Goal: Task Accomplishment & Management: Use online tool/utility

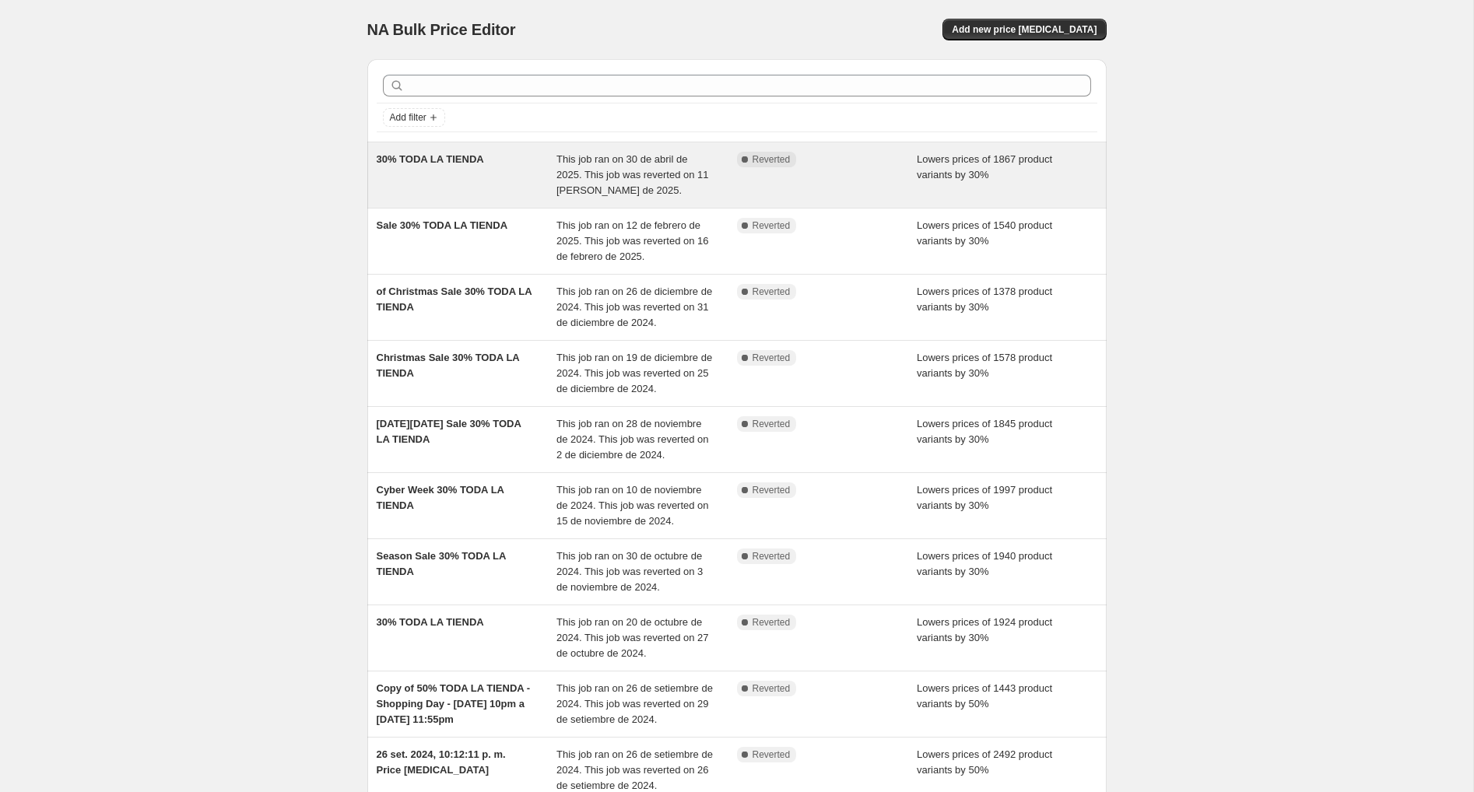
click at [625, 181] on span "This job ran on 30 de abril de 2025. This job was reverted on 11 de mayo de 202…" at bounding box center [632, 174] width 153 height 43
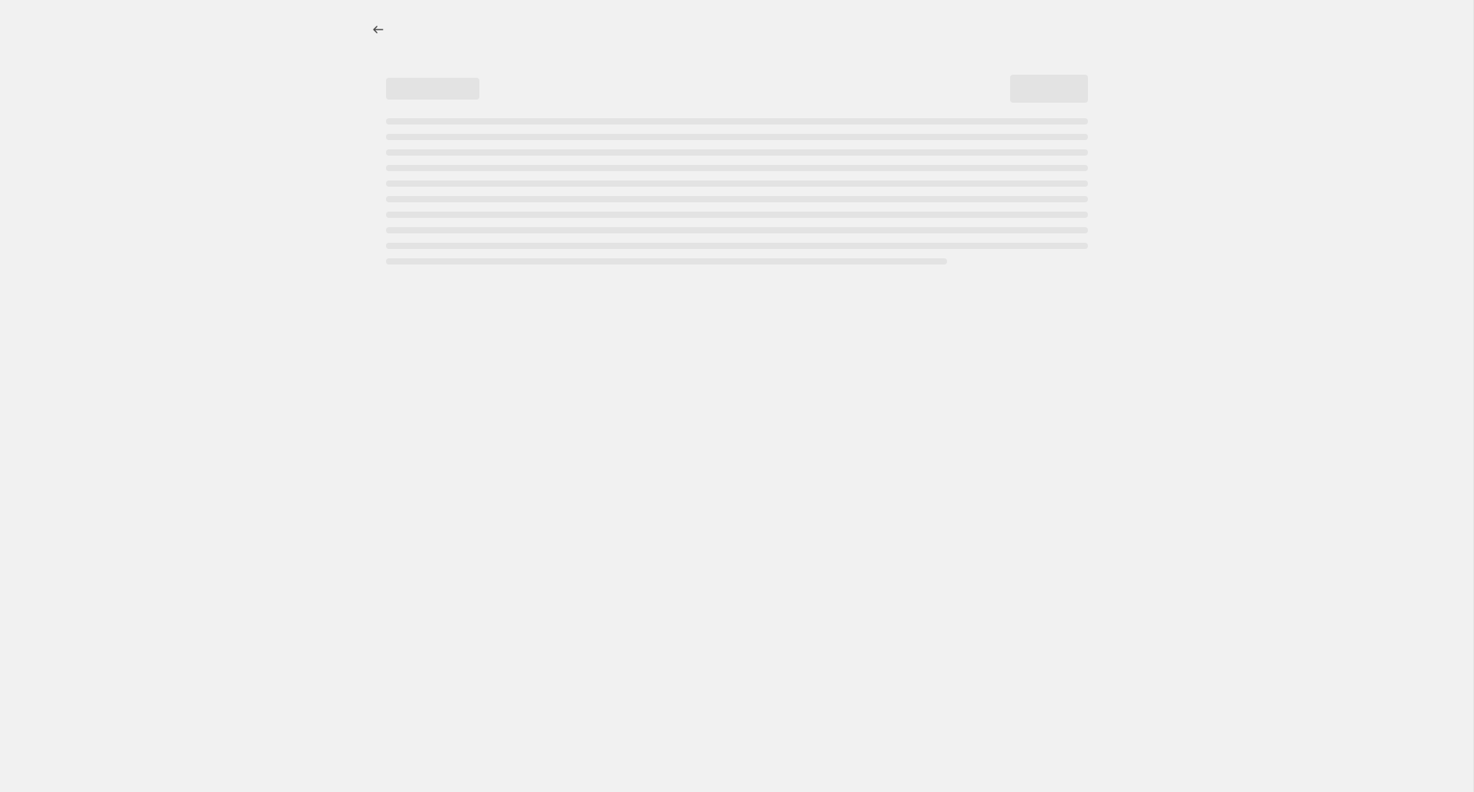
select select "percentage"
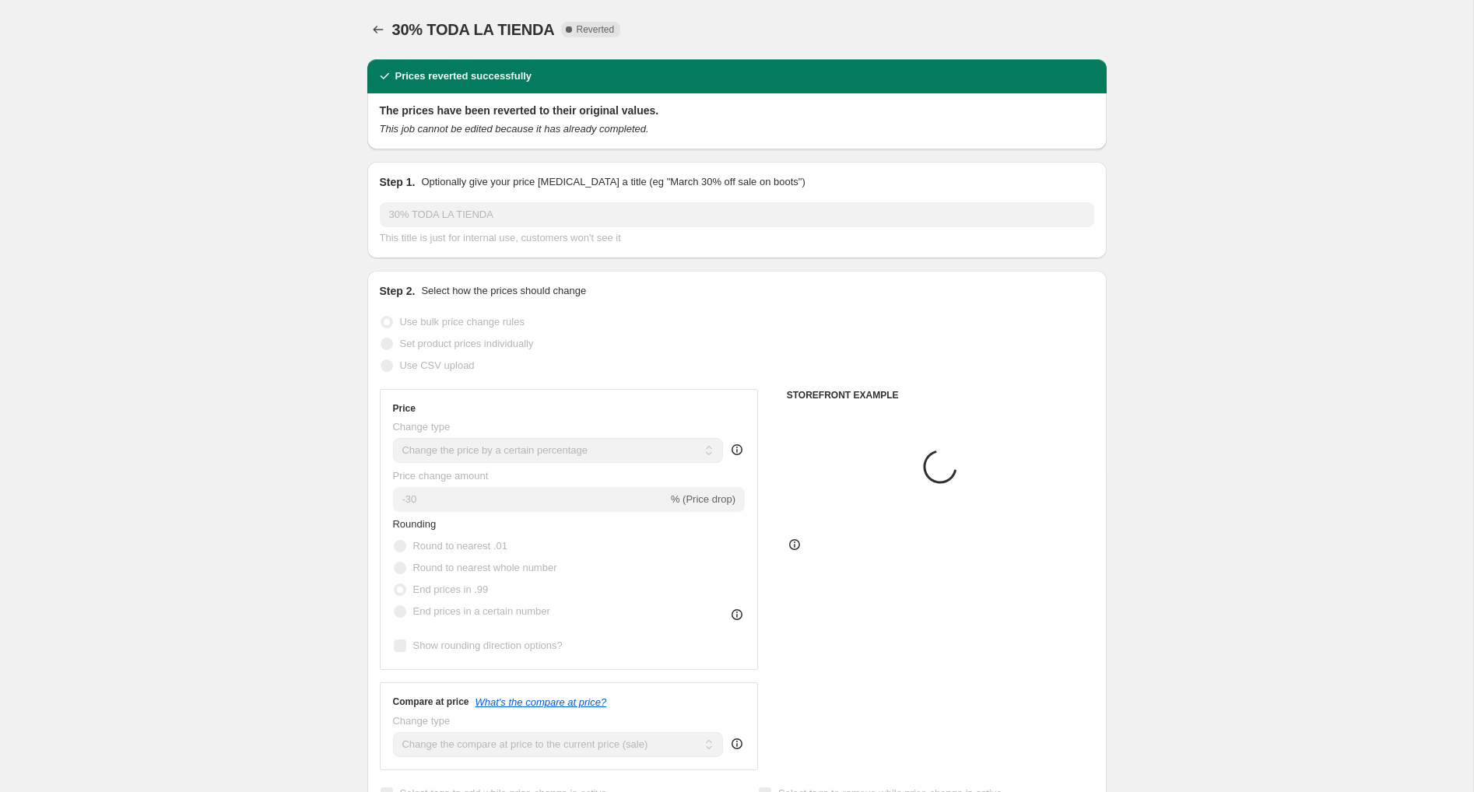
select select "collection"
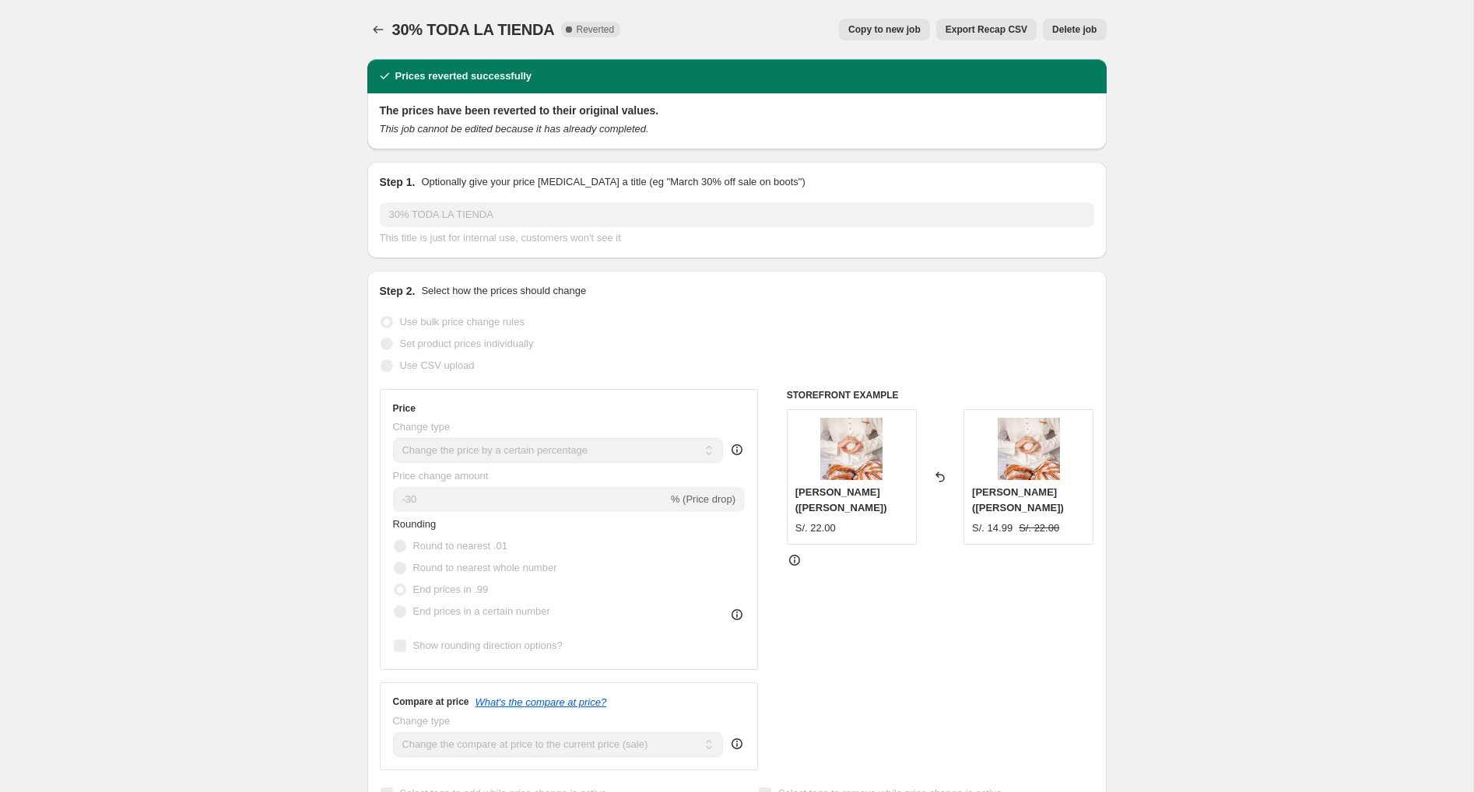
click at [882, 35] on span "Copy to new job" at bounding box center [884, 29] width 72 height 12
select select "percentage"
select select "collection"
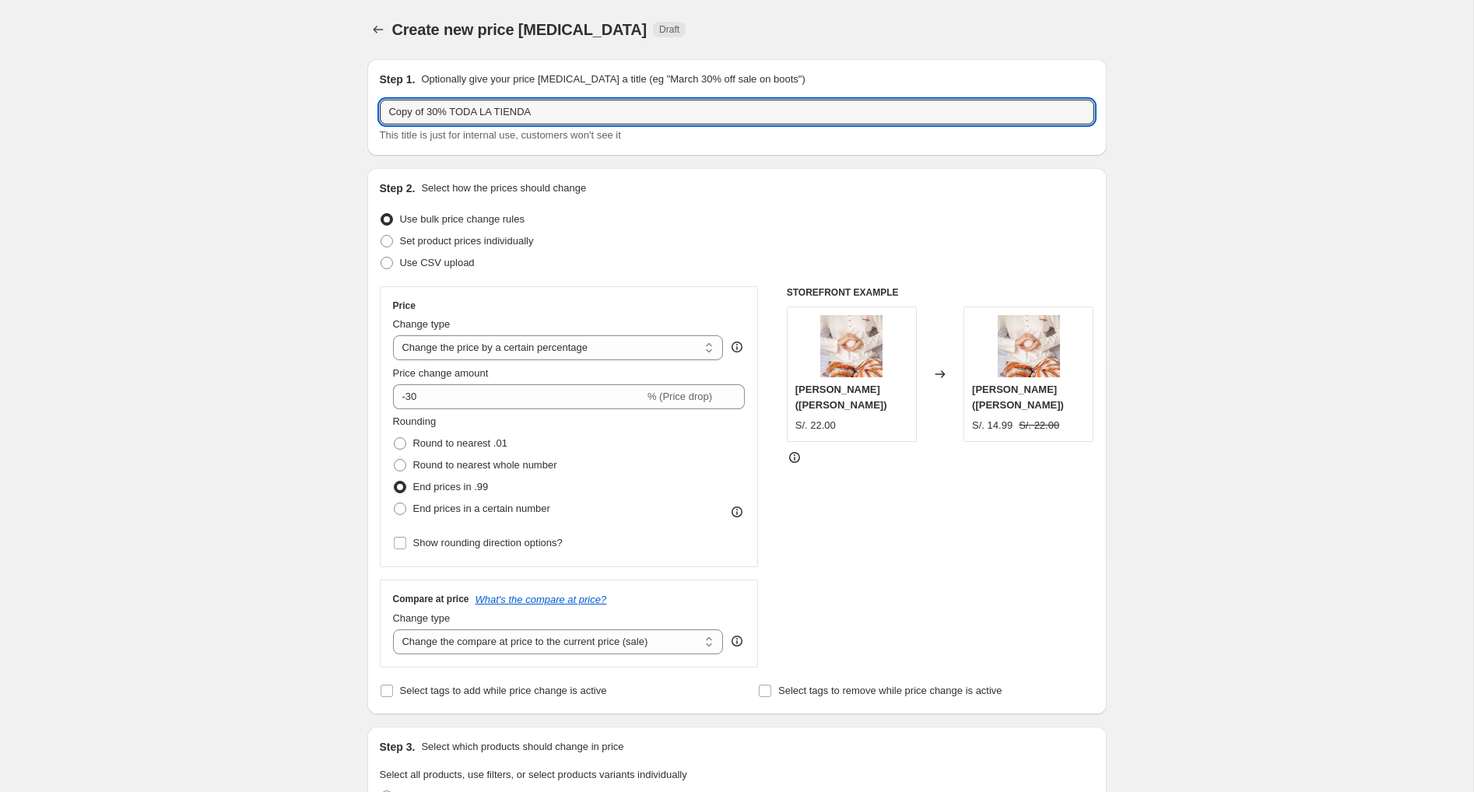
drag, startPoint x: 446, startPoint y: 115, endPoint x: 314, endPoint y: 107, distance: 131.8
click at [380, 100] on input "Copy of 30% TODA LA TIENDA" at bounding box center [737, 112] width 714 height 25
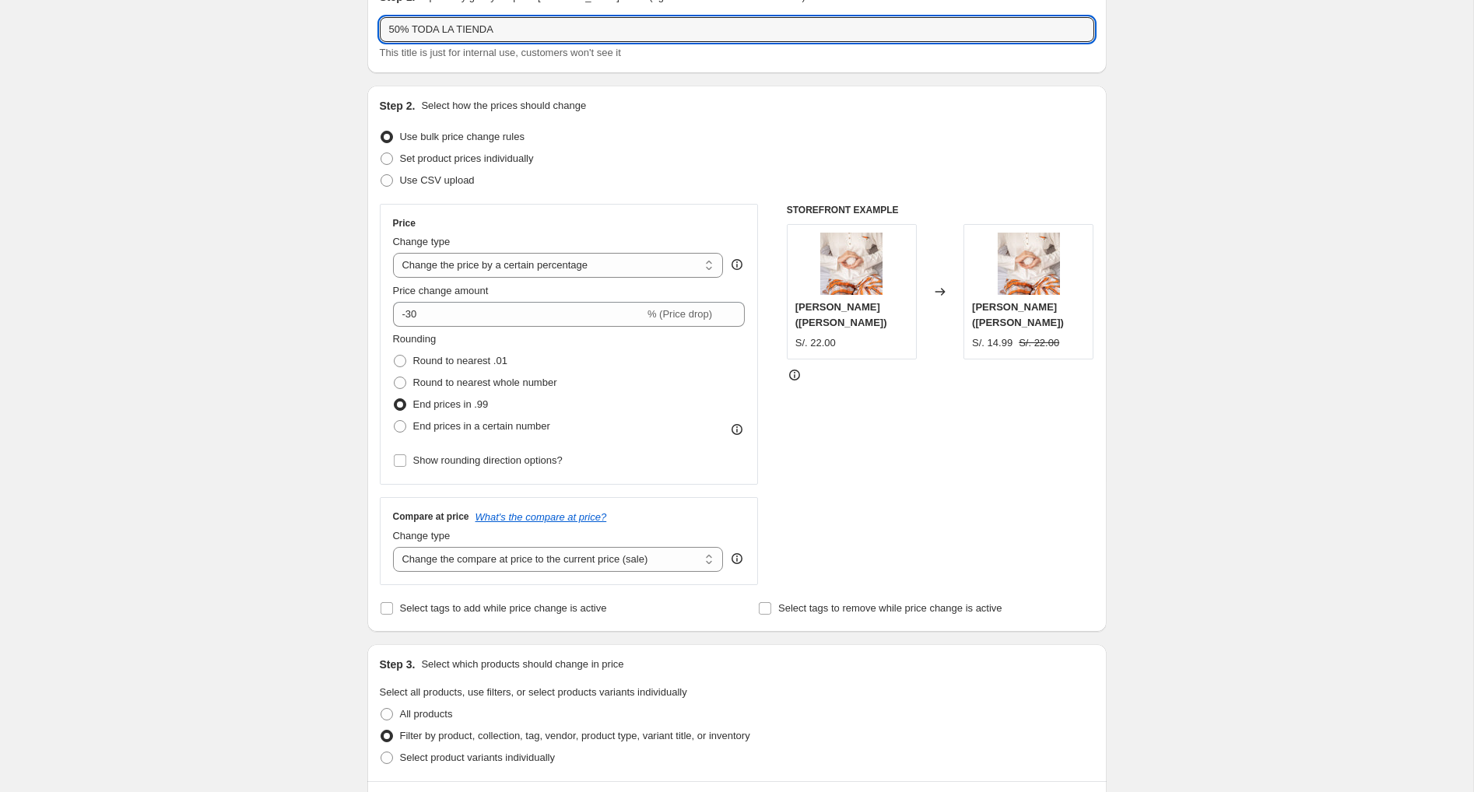
scroll to position [80, 0]
type input "50% TODA LA TIENDA"
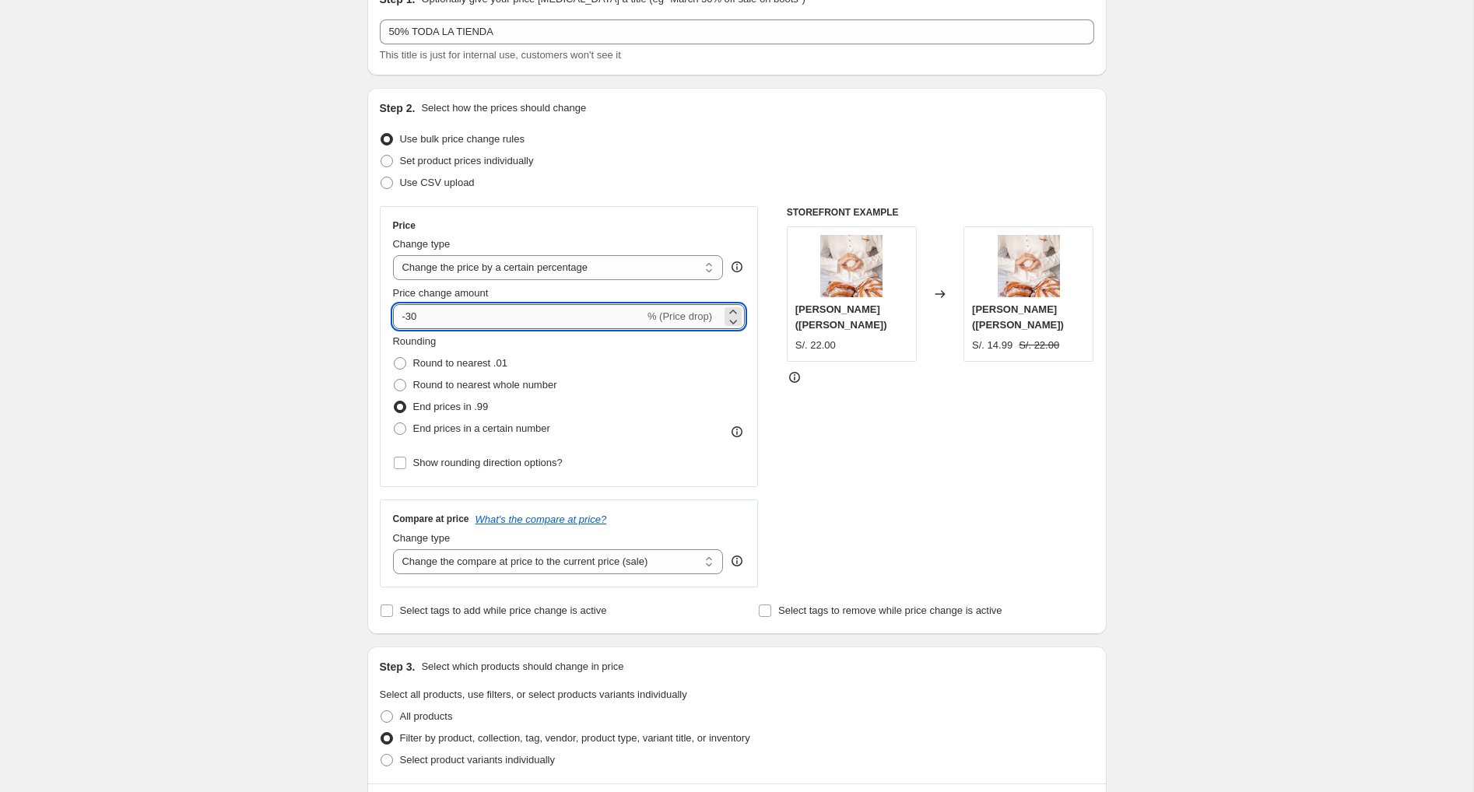
click at [446, 317] on input "-30" at bounding box center [518, 316] width 251 height 25
type input "-3"
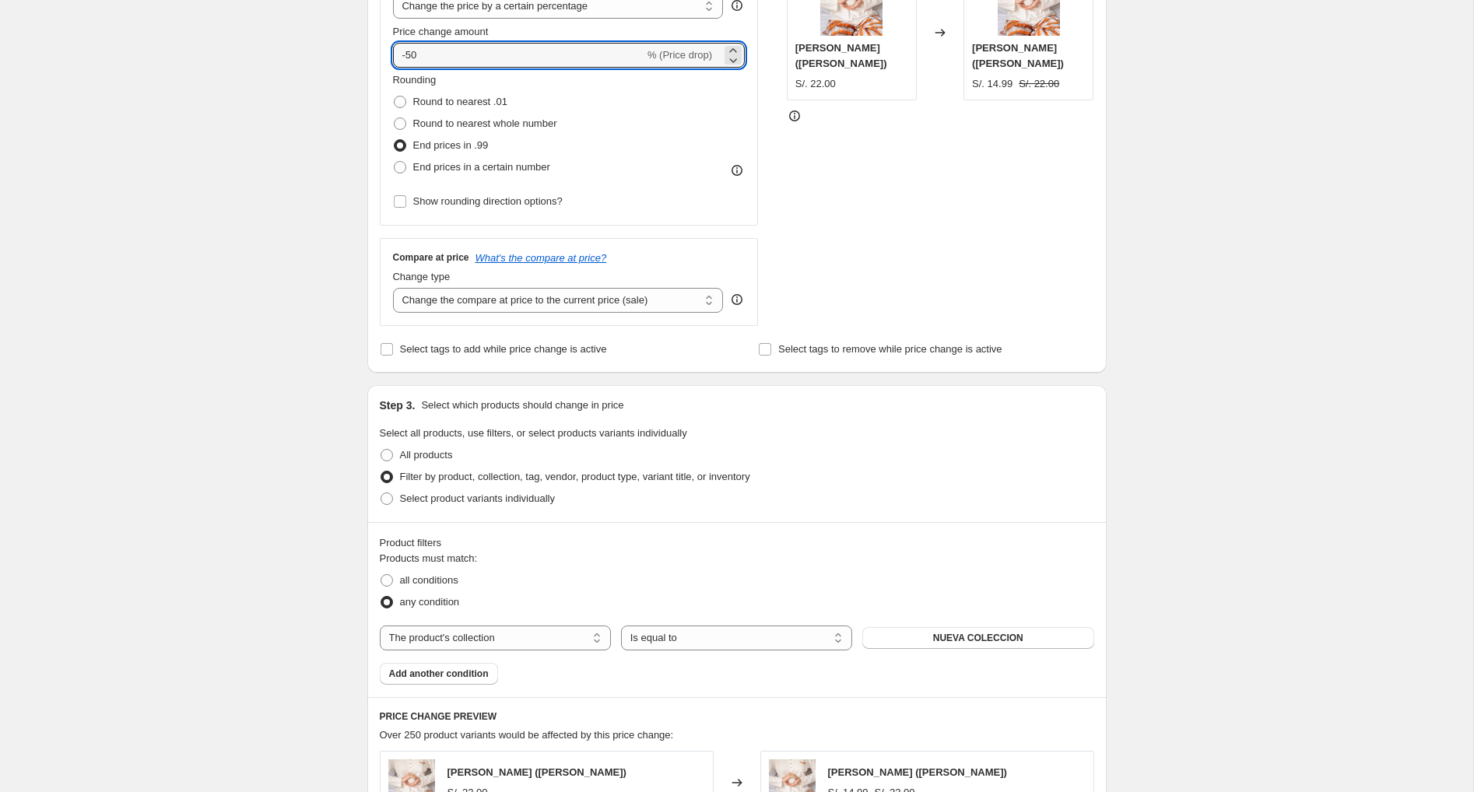
scroll to position [563, 0]
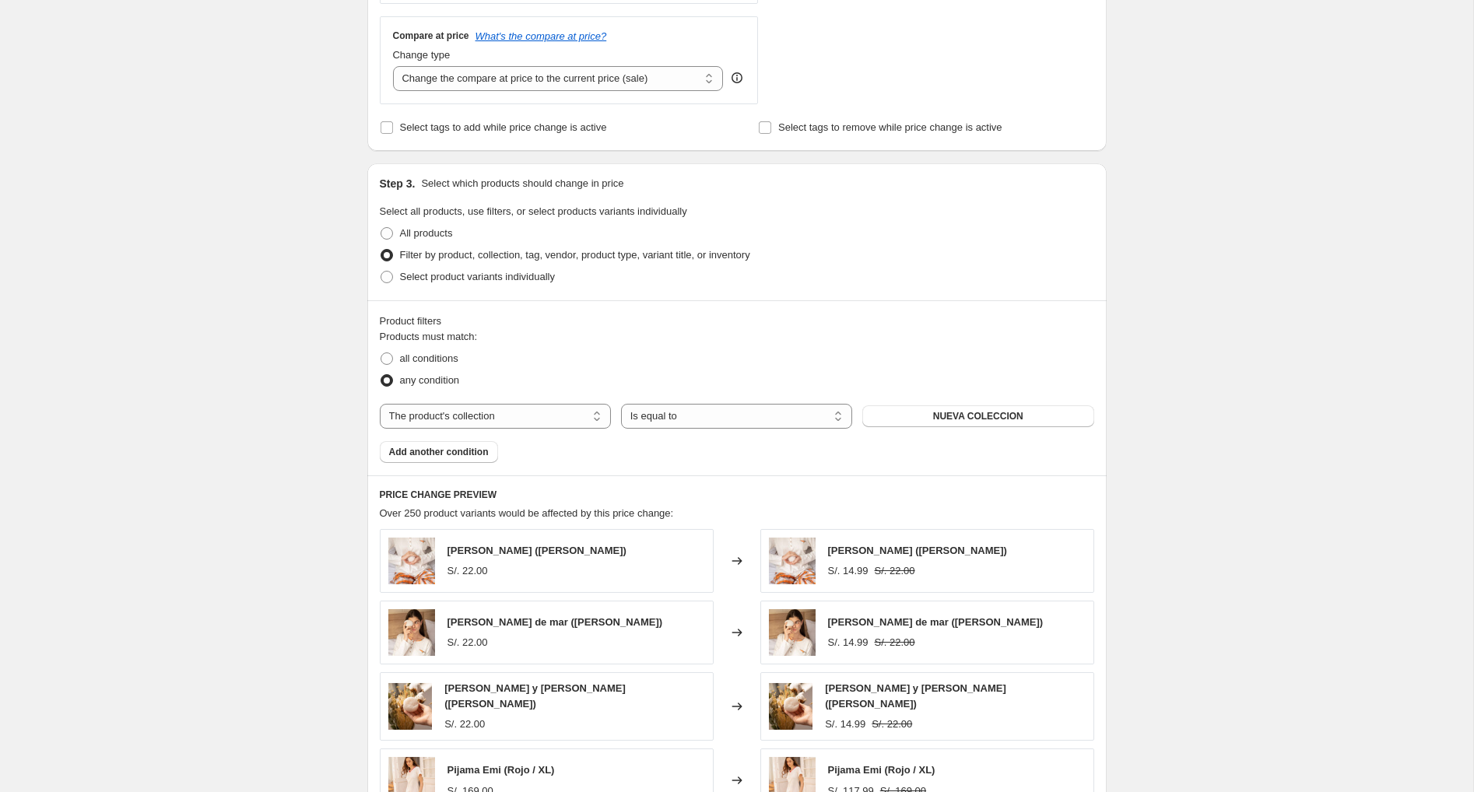
type input "-50"
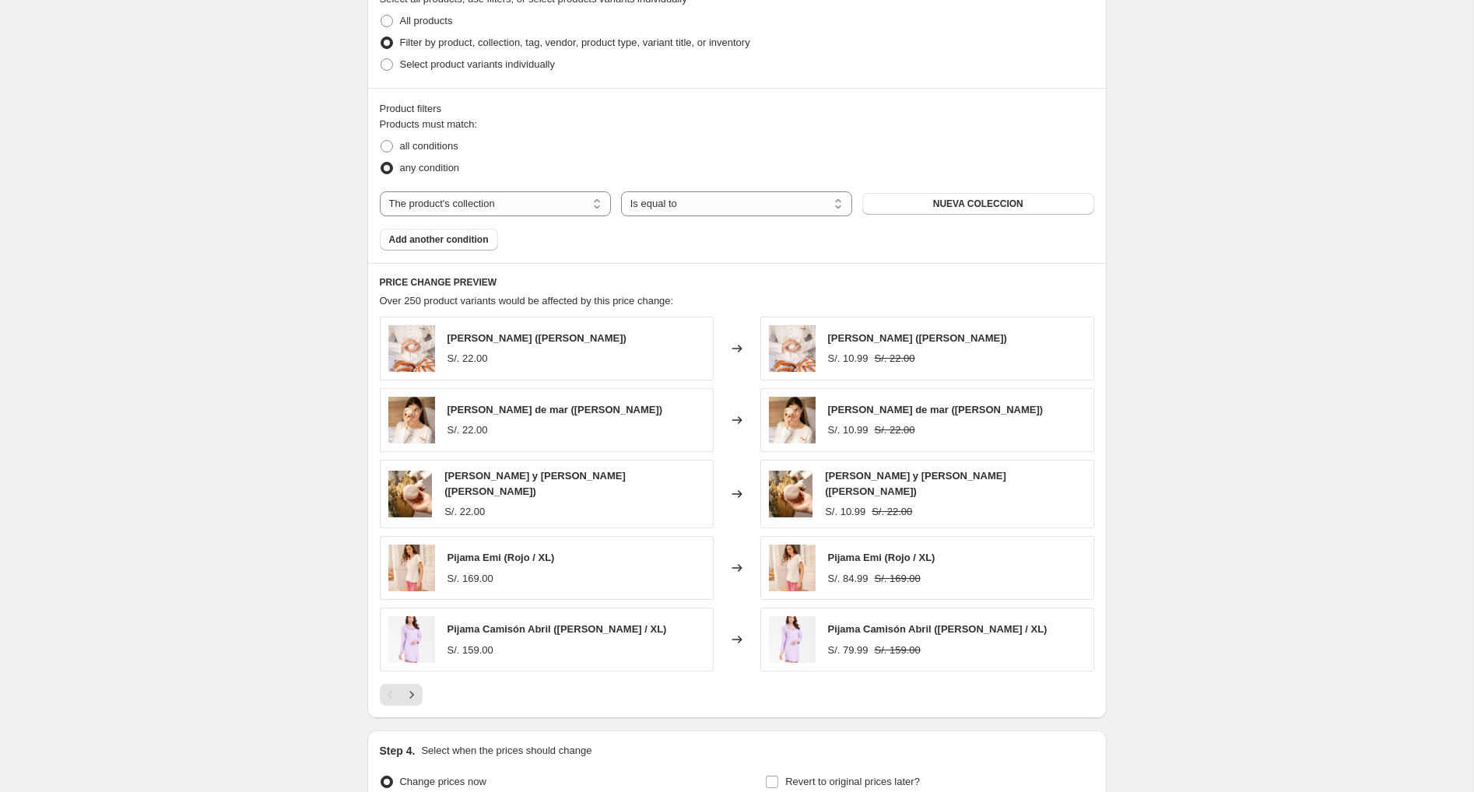
scroll to position [805, 0]
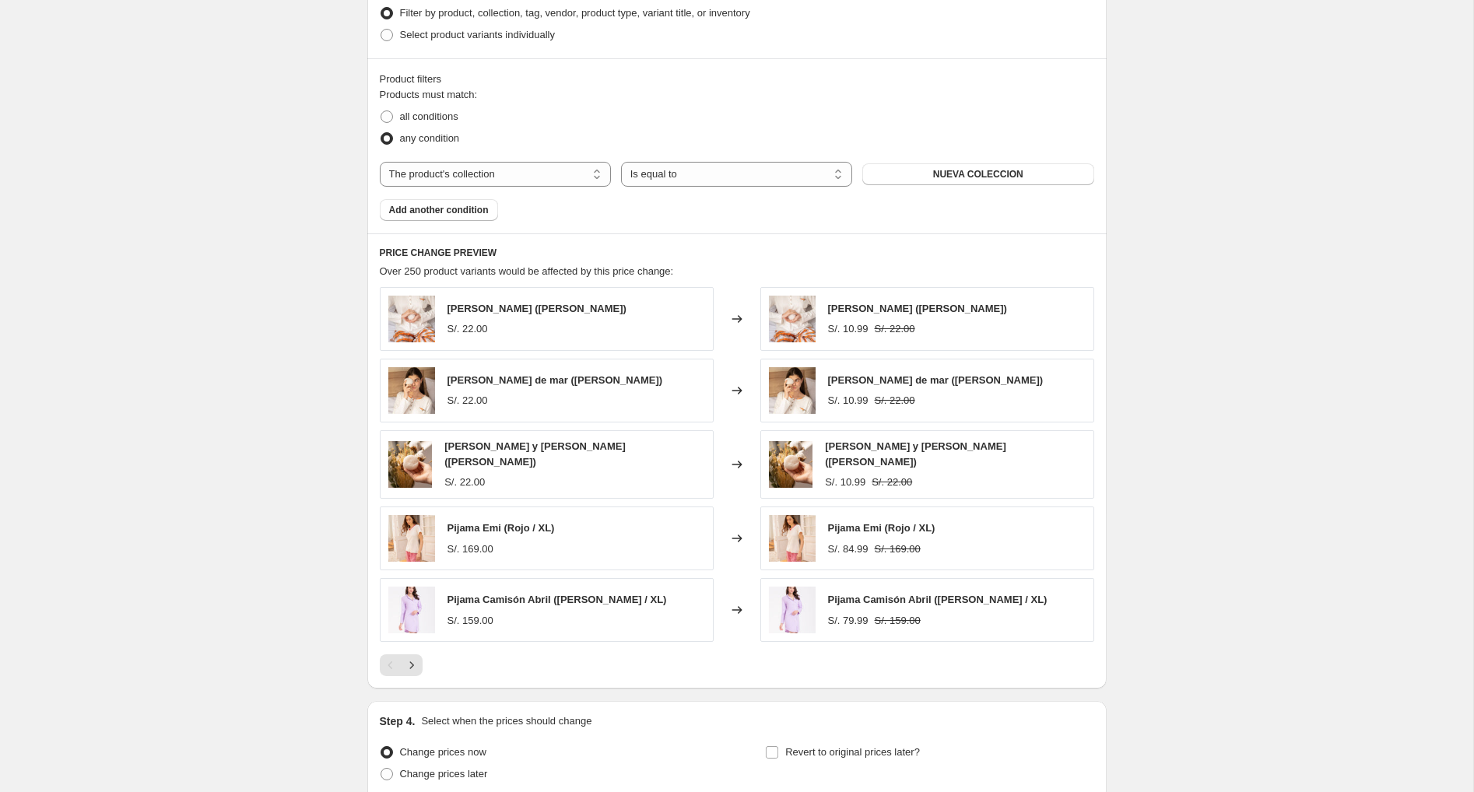
drag, startPoint x: 1331, startPoint y: 179, endPoint x: 1341, endPoint y: 177, distance: 10.2
click at [1332, 178] on div "Create new price change job. This page is ready Create new price change job Dra…" at bounding box center [736, 62] width 1473 height 1735
click at [137, 403] on div "Create new price change job. This page is ready Create new price change job Dra…" at bounding box center [736, 62] width 1473 height 1735
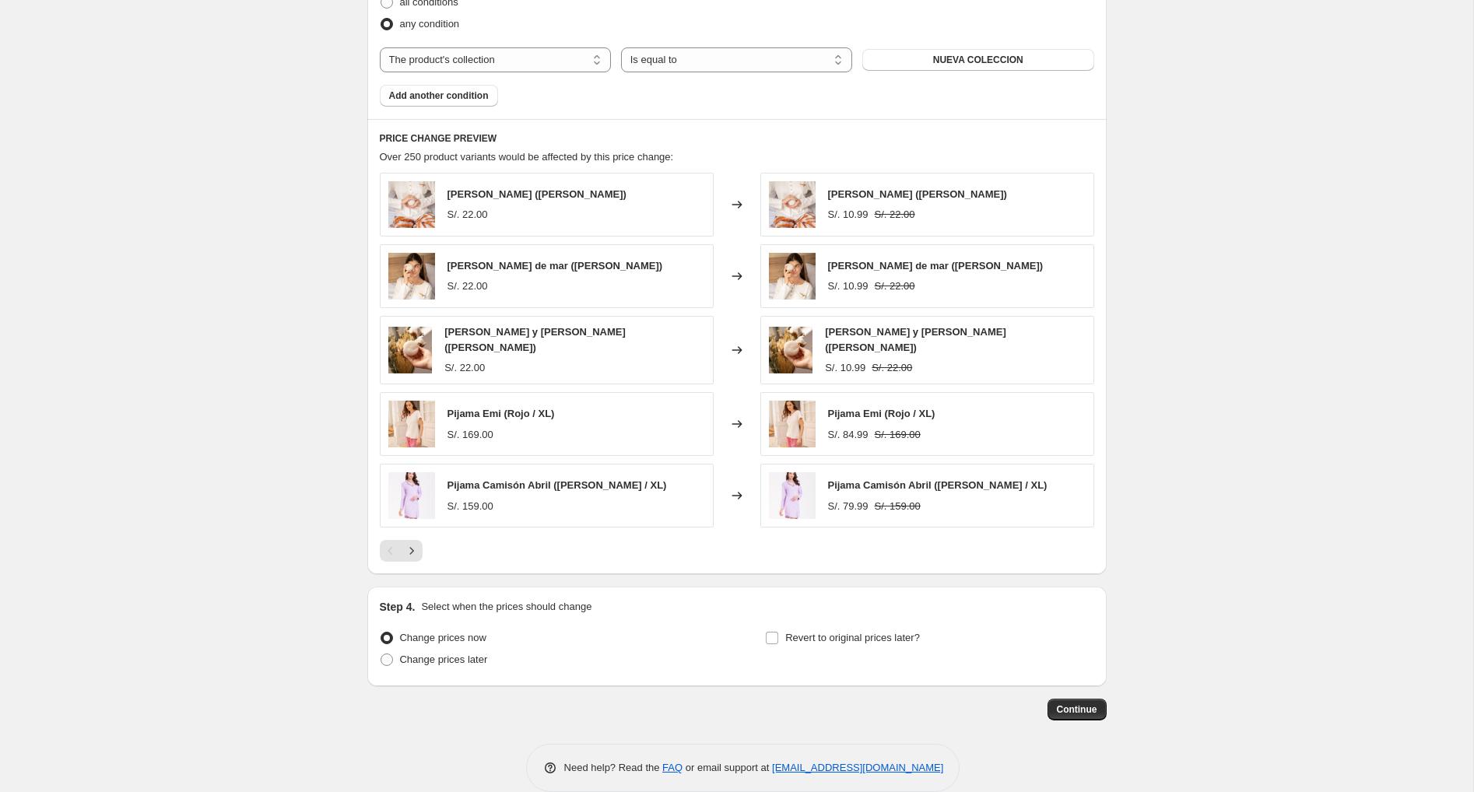
scroll to position [941, 0]
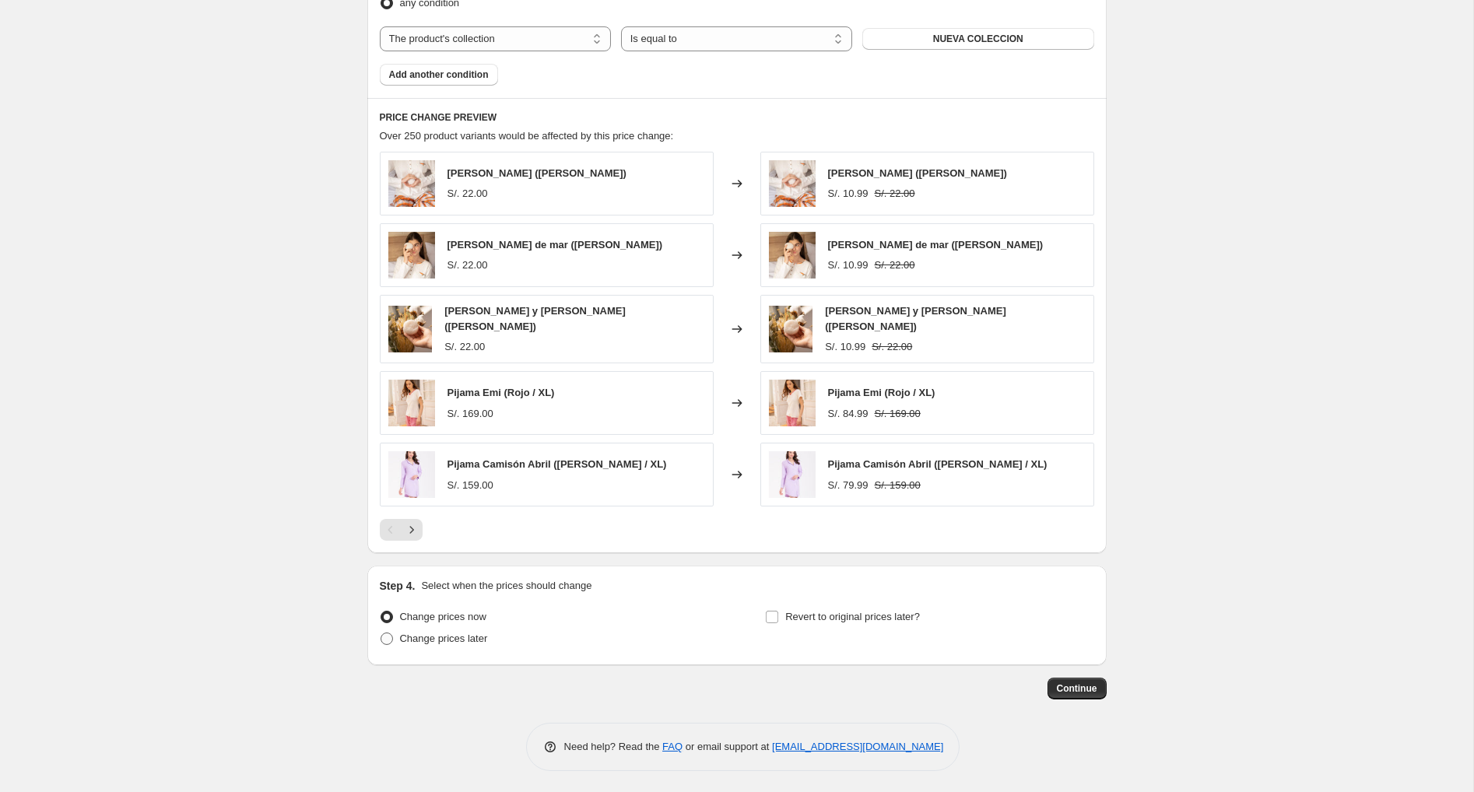
click at [430, 636] on span "Change prices later" at bounding box center [444, 639] width 88 height 12
click at [381, 633] on input "Change prices later" at bounding box center [381, 633] width 1 height 1
radio input "true"
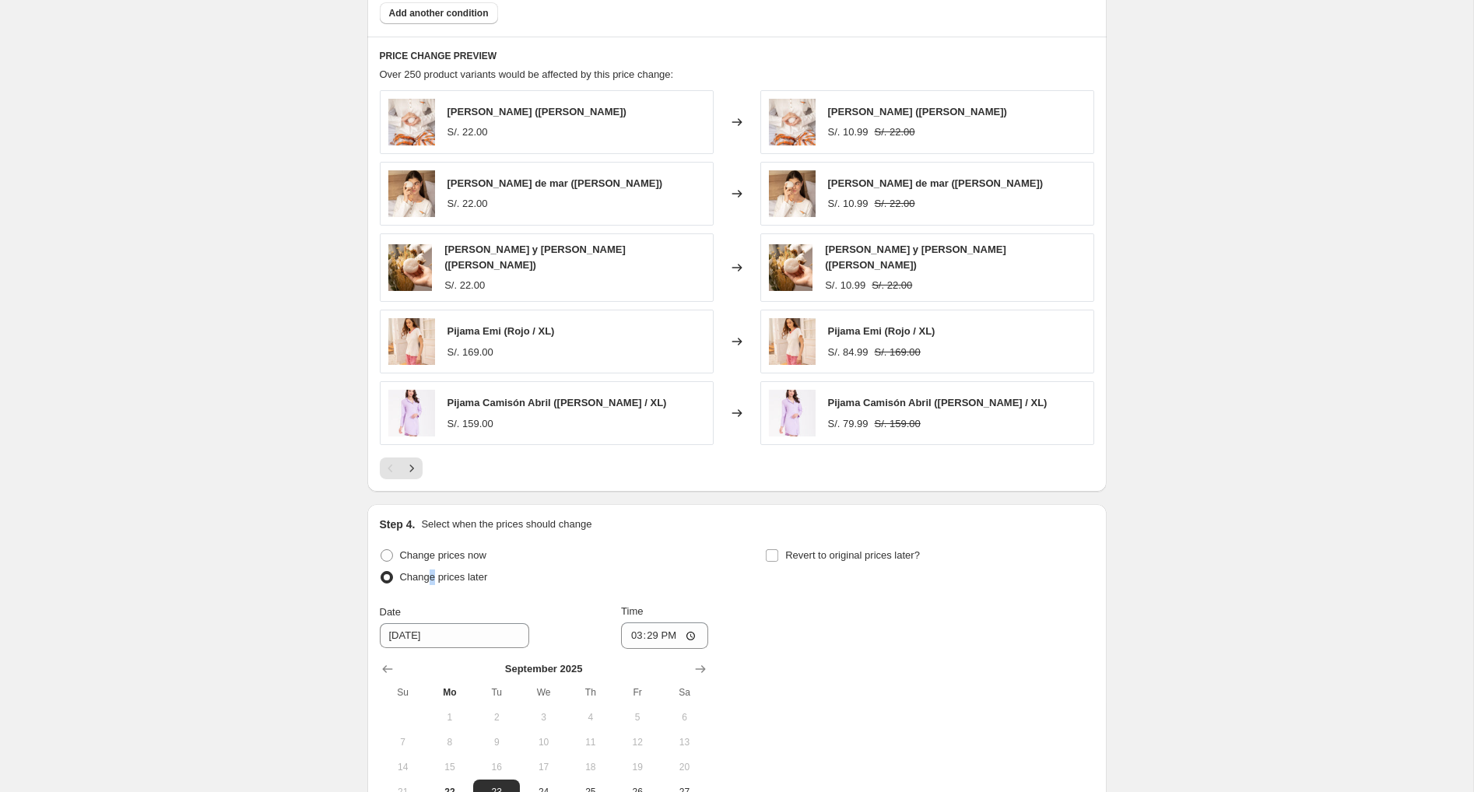
scroll to position [1183, 0]
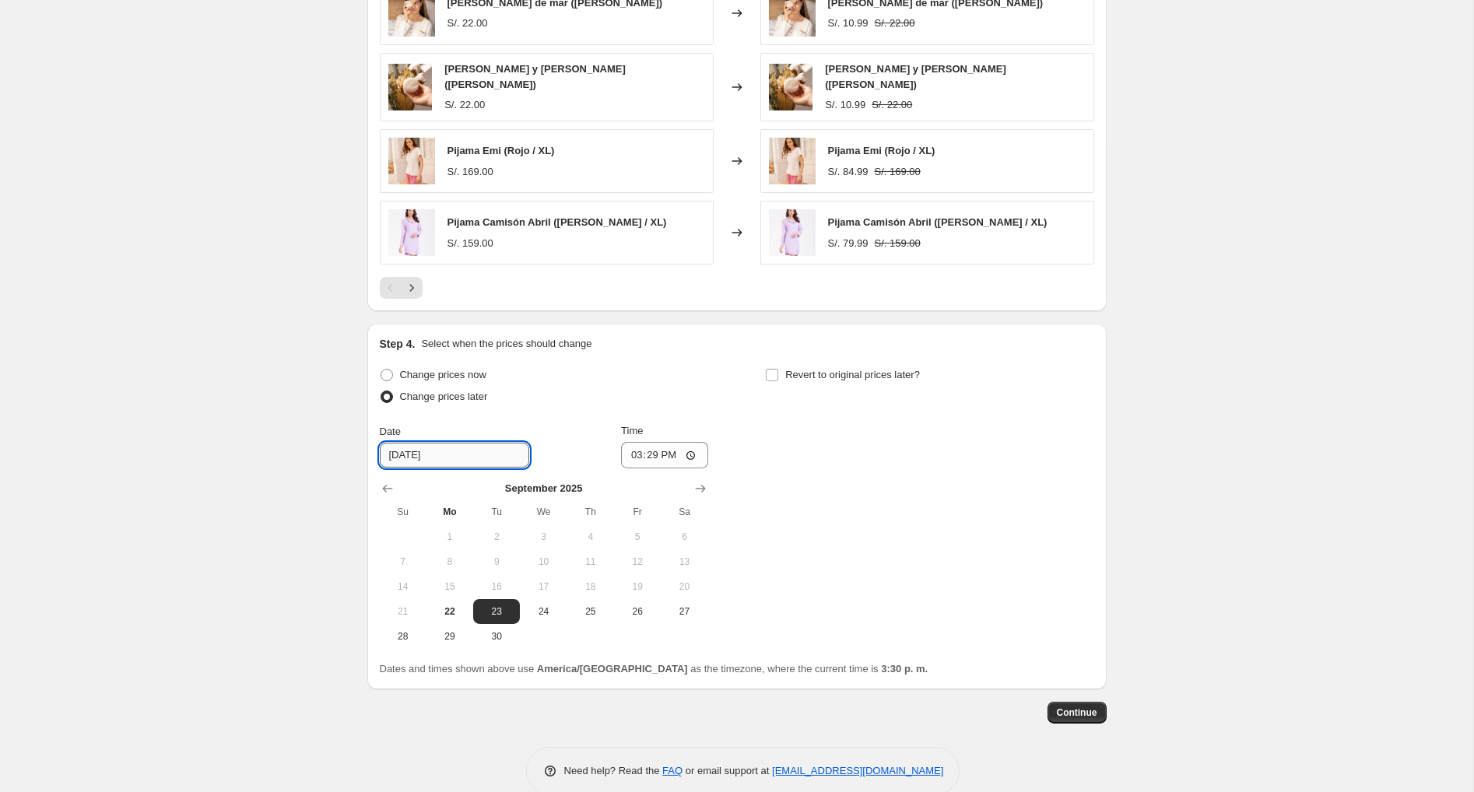
click at [400, 458] on input "9/23/2025" at bounding box center [454, 455] width 149 height 25
drag, startPoint x: 403, startPoint y: 447, endPoint x: 414, endPoint y: 469, distance: 24.4
click at [403, 449] on input "9/23/2025" at bounding box center [454, 455] width 149 height 25
type input "9/25/2025"
click at [644, 458] on input "15:29" at bounding box center [664, 455] width 87 height 26
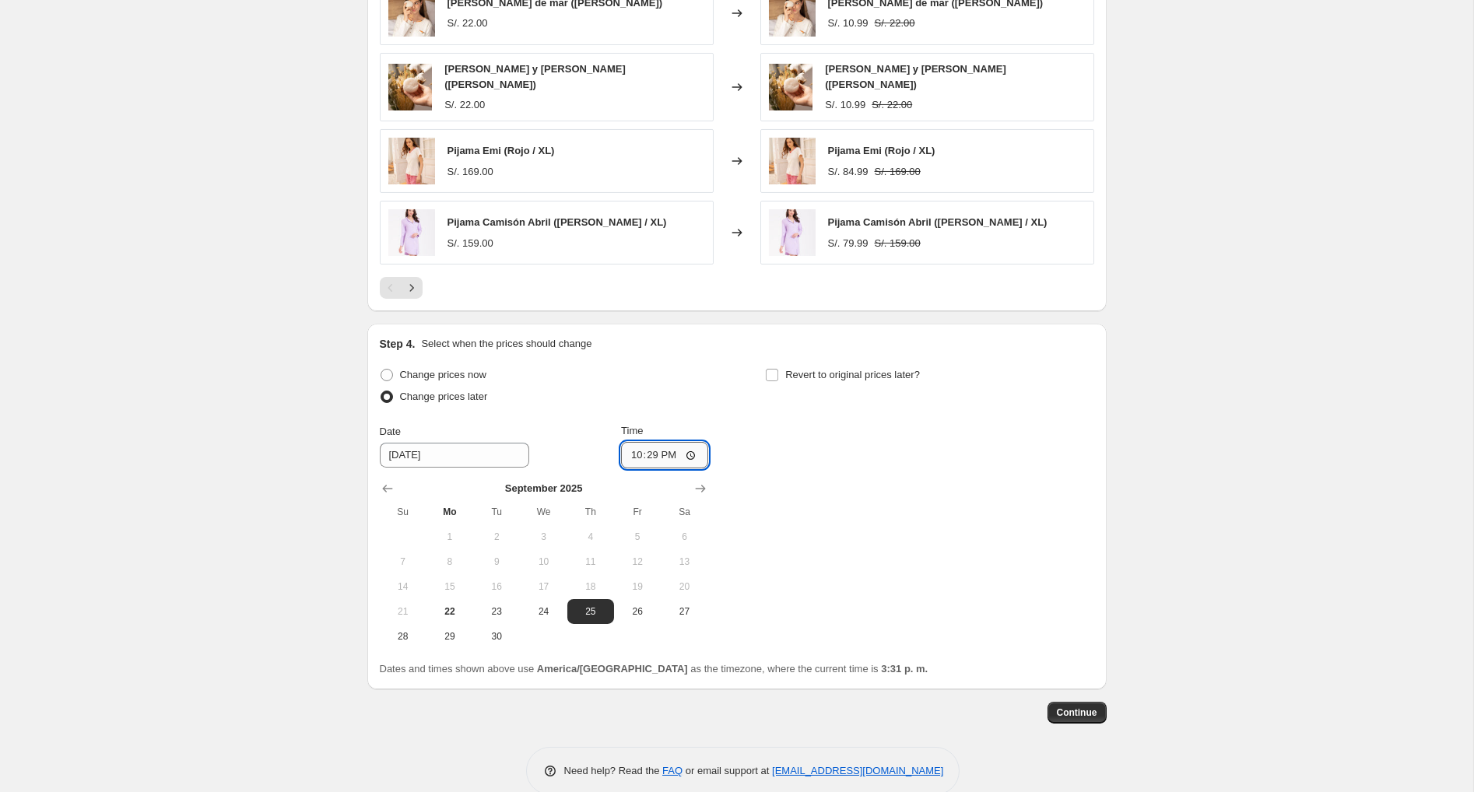
click at [648, 449] on input "22:29" at bounding box center [664, 455] width 87 height 26
type input "22:00"
click at [879, 538] on div "Change prices now Change prices later Date 9/25/2025 Time 22:00 September 2025 …" at bounding box center [737, 506] width 714 height 285
click at [788, 374] on span "Revert to original prices later?" at bounding box center [852, 375] width 135 height 12
click at [778, 374] on input "Revert to original prices later?" at bounding box center [772, 375] width 12 height 12
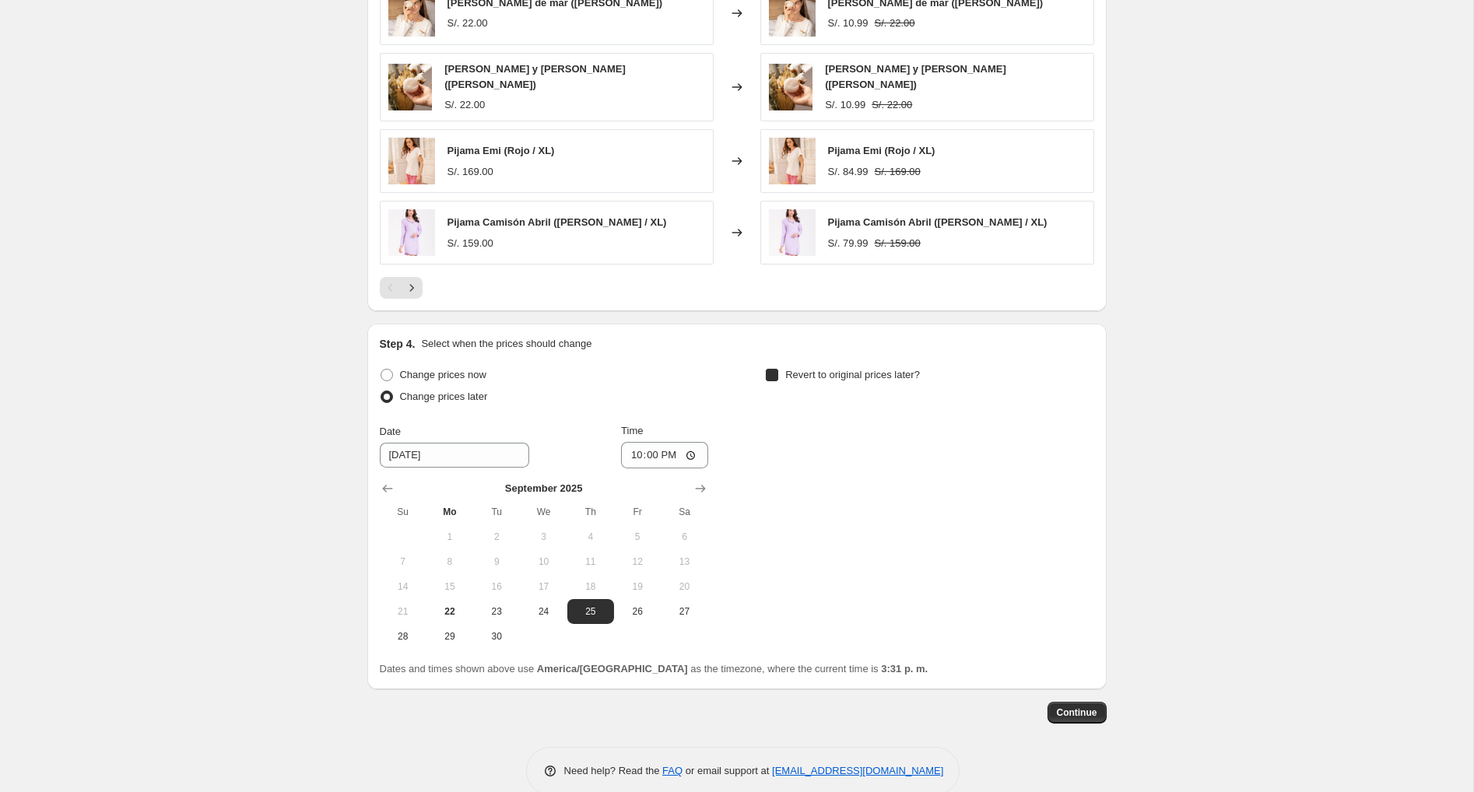
checkbox input "true"
click at [780, 636] on span "28" at bounding box center [788, 636] width 34 height 12
type input "9/28/2025"
click at [1025, 457] on input "15:31" at bounding box center [1050, 455] width 87 height 26
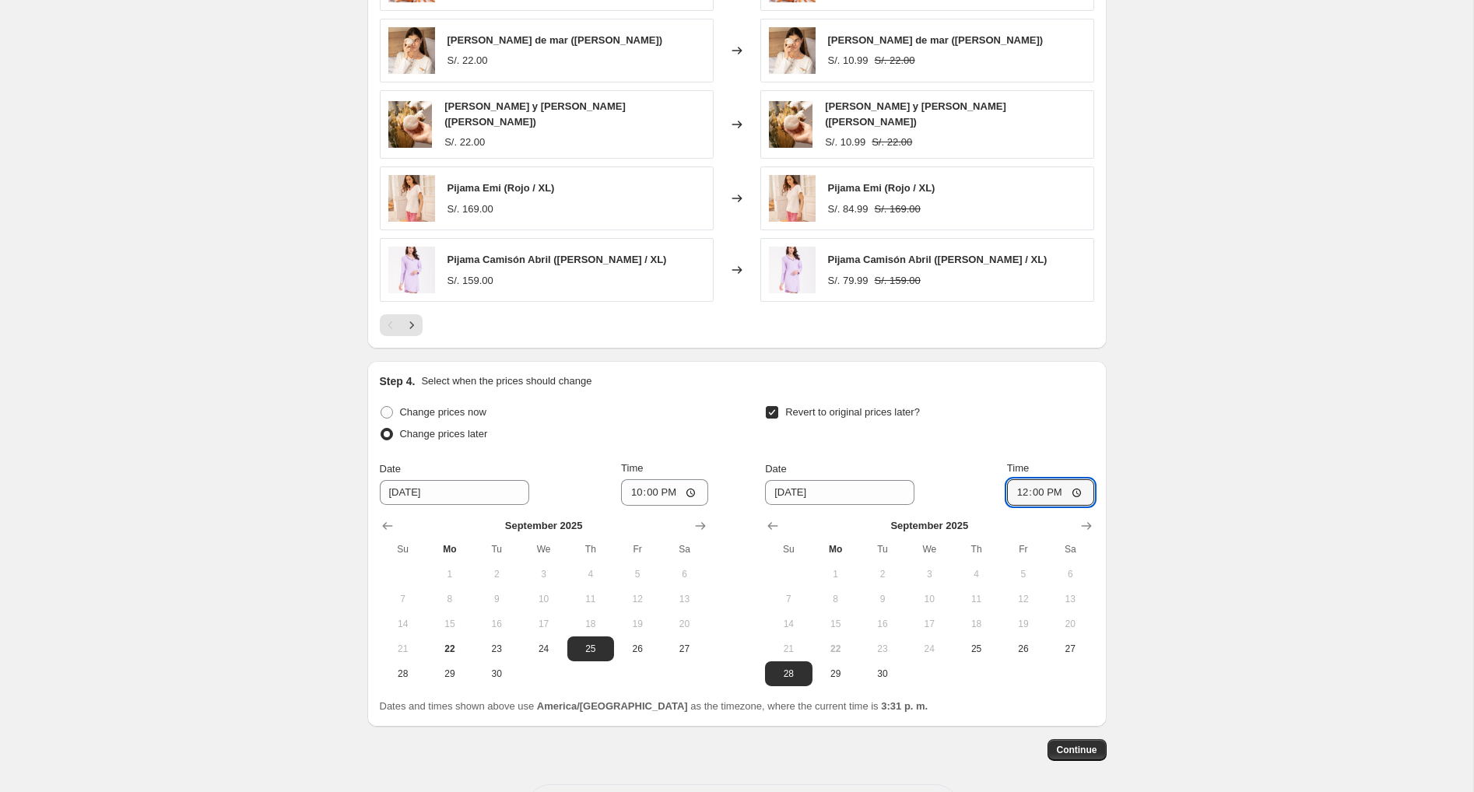
scroll to position [1102, 0]
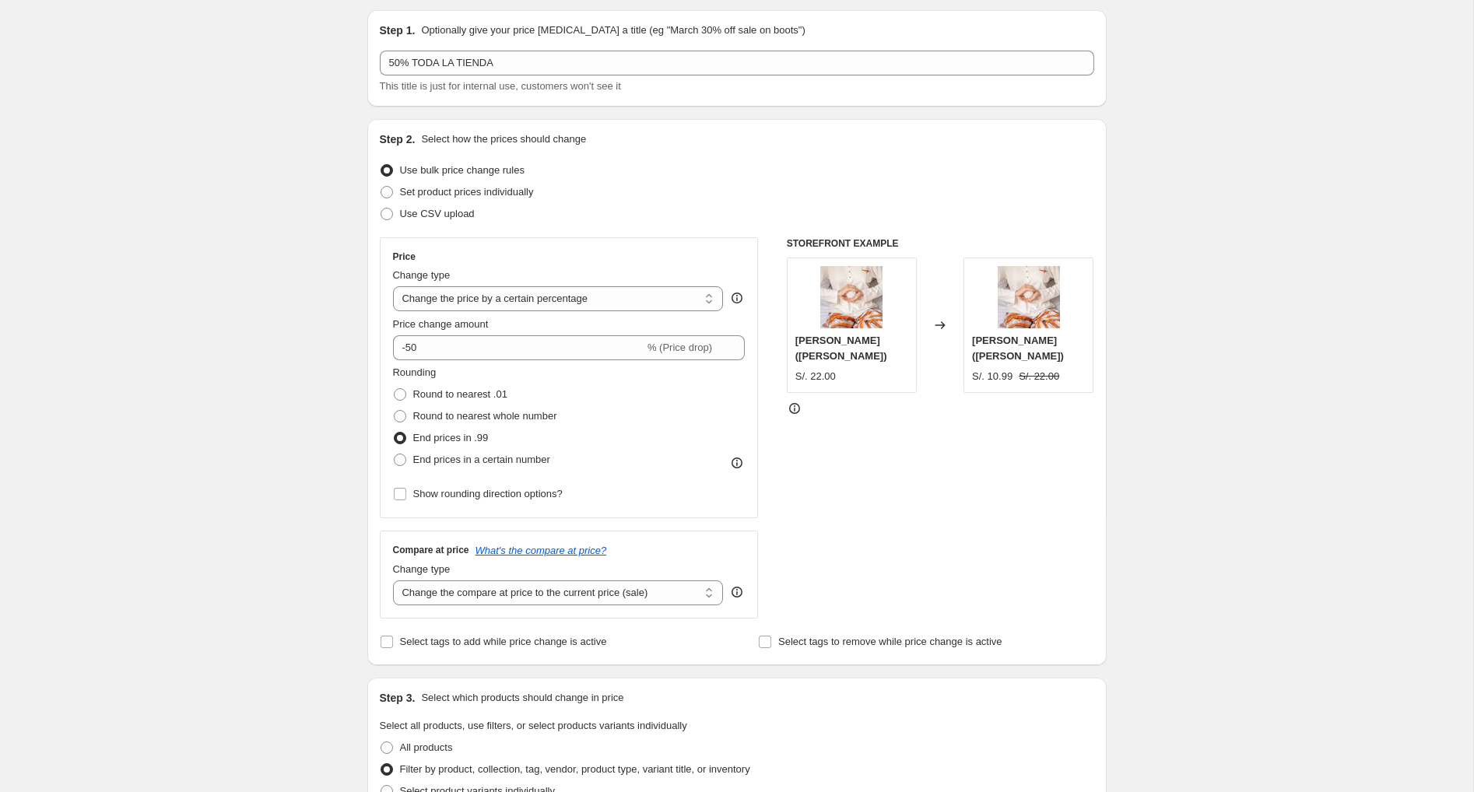
scroll to position [80, 0]
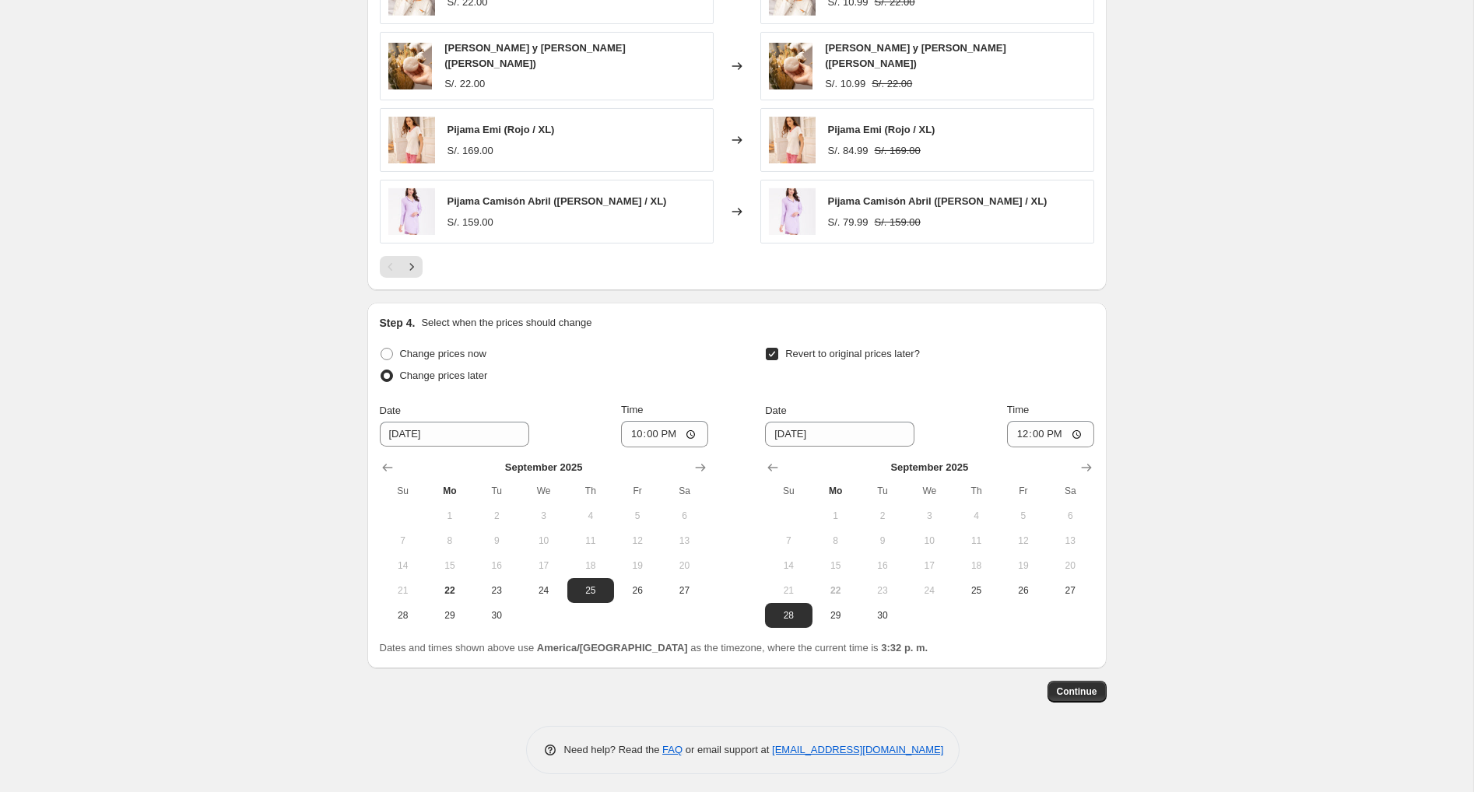
scroll to position [1206, 0]
click at [1030, 435] on input "12:00" at bounding box center [1050, 432] width 87 height 26
click at [1028, 428] on input "14:00" at bounding box center [1050, 432] width 87 height 26
click at [1026, 435] on input "14:00" at bounding box center [1050, 432] width 87 height 26
click at [1032, 429] on input "12:00" at bounding box center [1050, 432] width 87 height 26
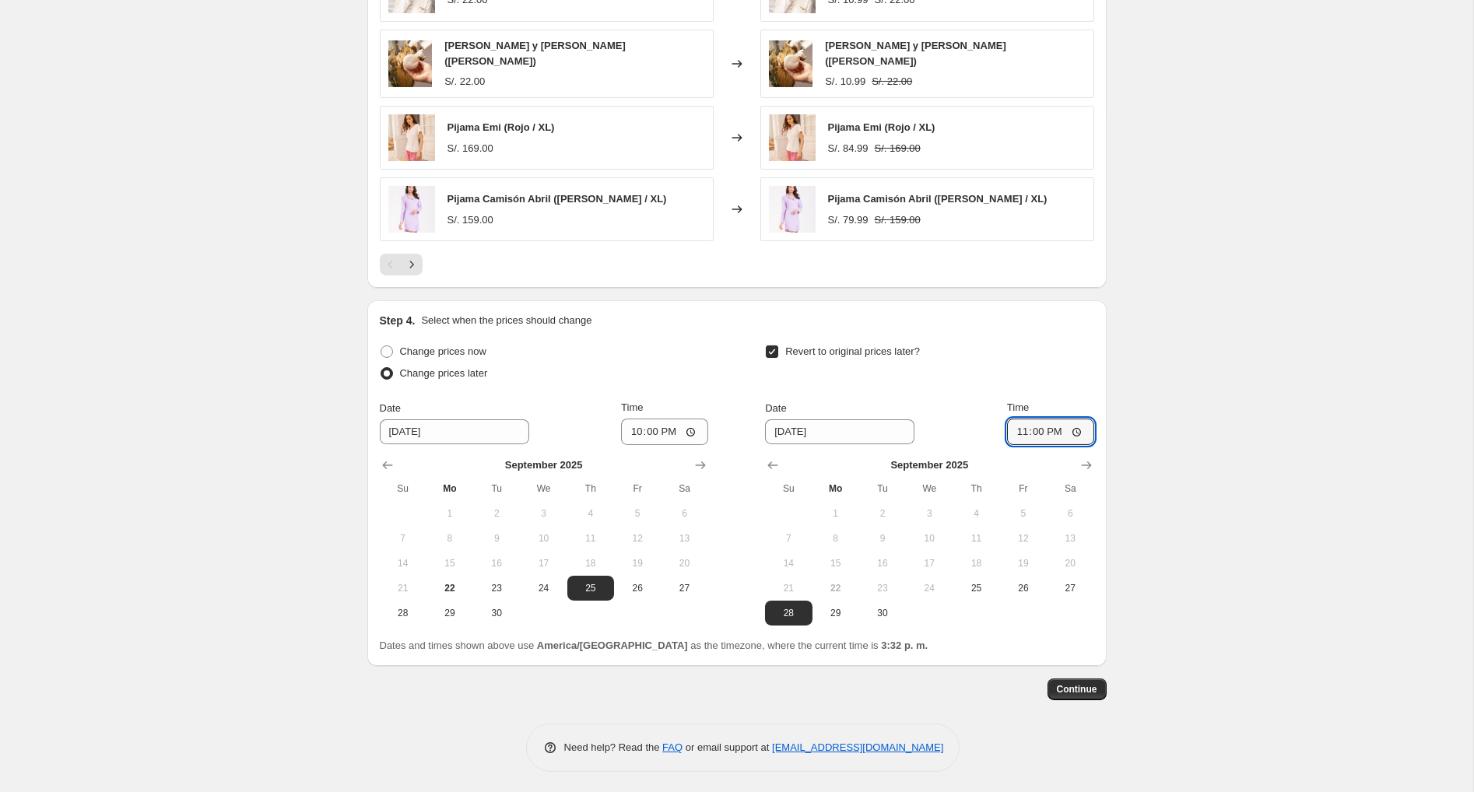
type input "23:59"
click at [1085, 687] on span "Continue" at bounding box center [1077, 689] width 40 height 12
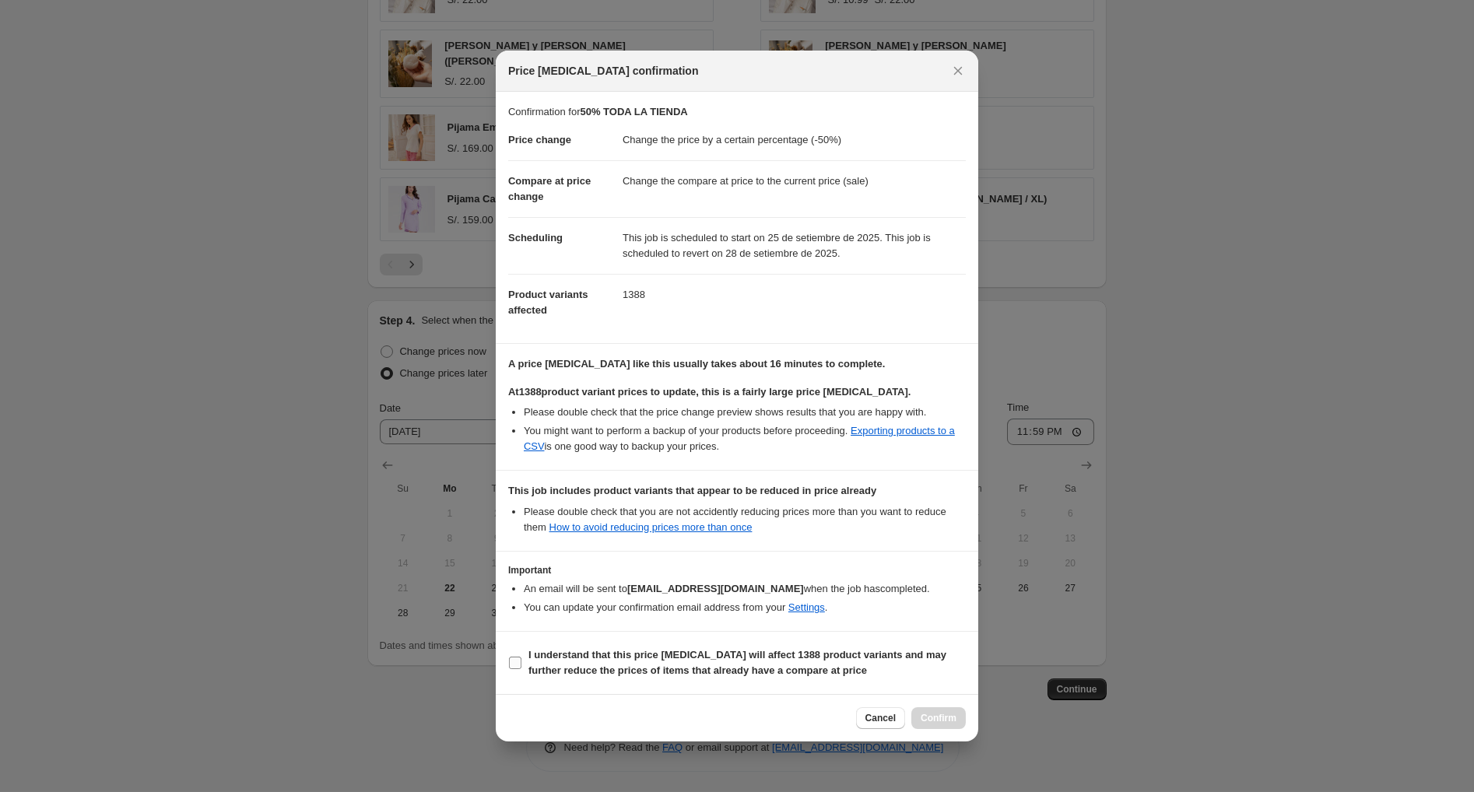
click at [511, 664] on input "I understand that this price change job will affect 1388 product variants and m…" at bounding box center [515, 663] width 12 height 12
checkbox input "true"
click at [928, 720] on span "Confirm" at bounding box center [939, 718] width 36 height 12
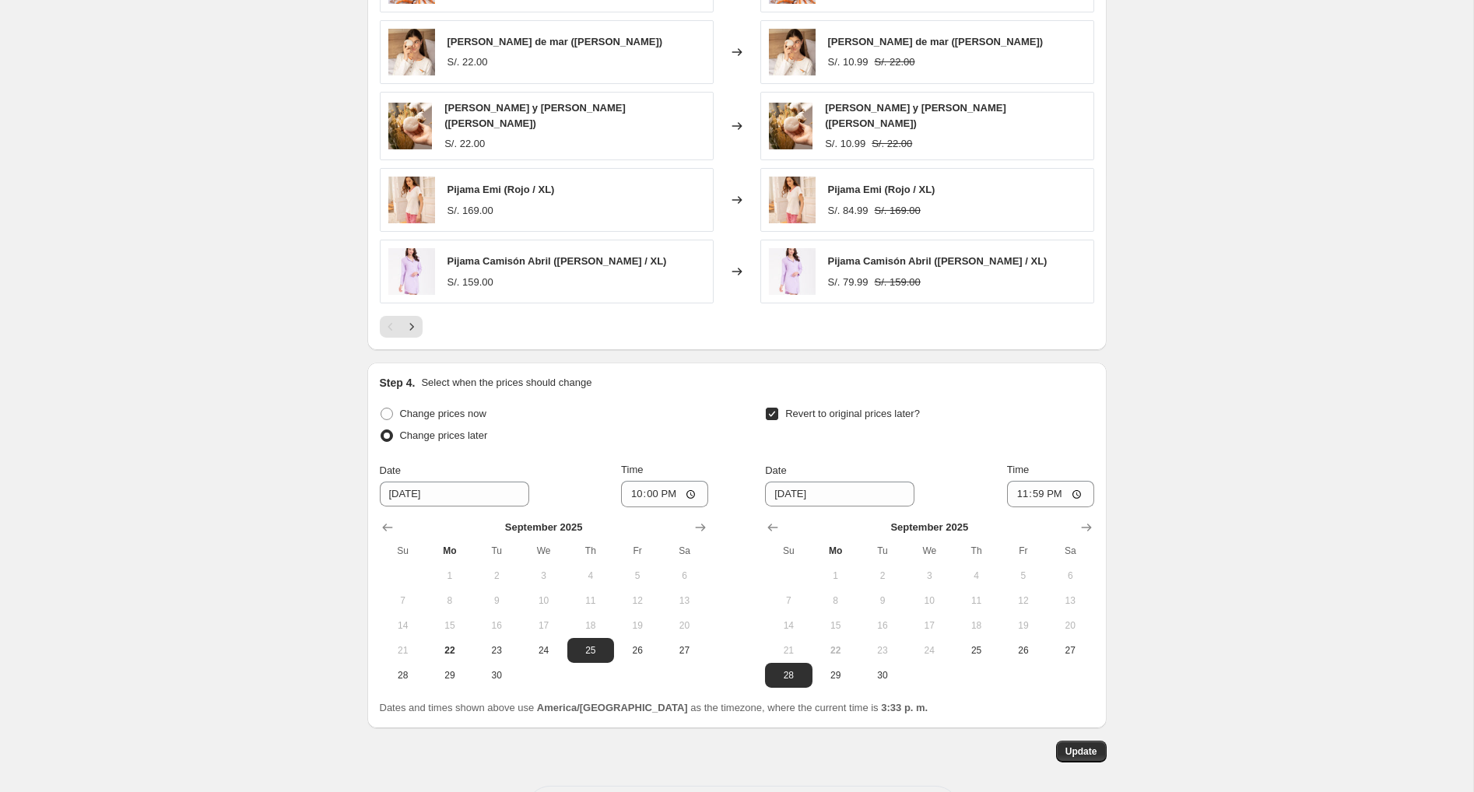
scroll to position [1301, 0]
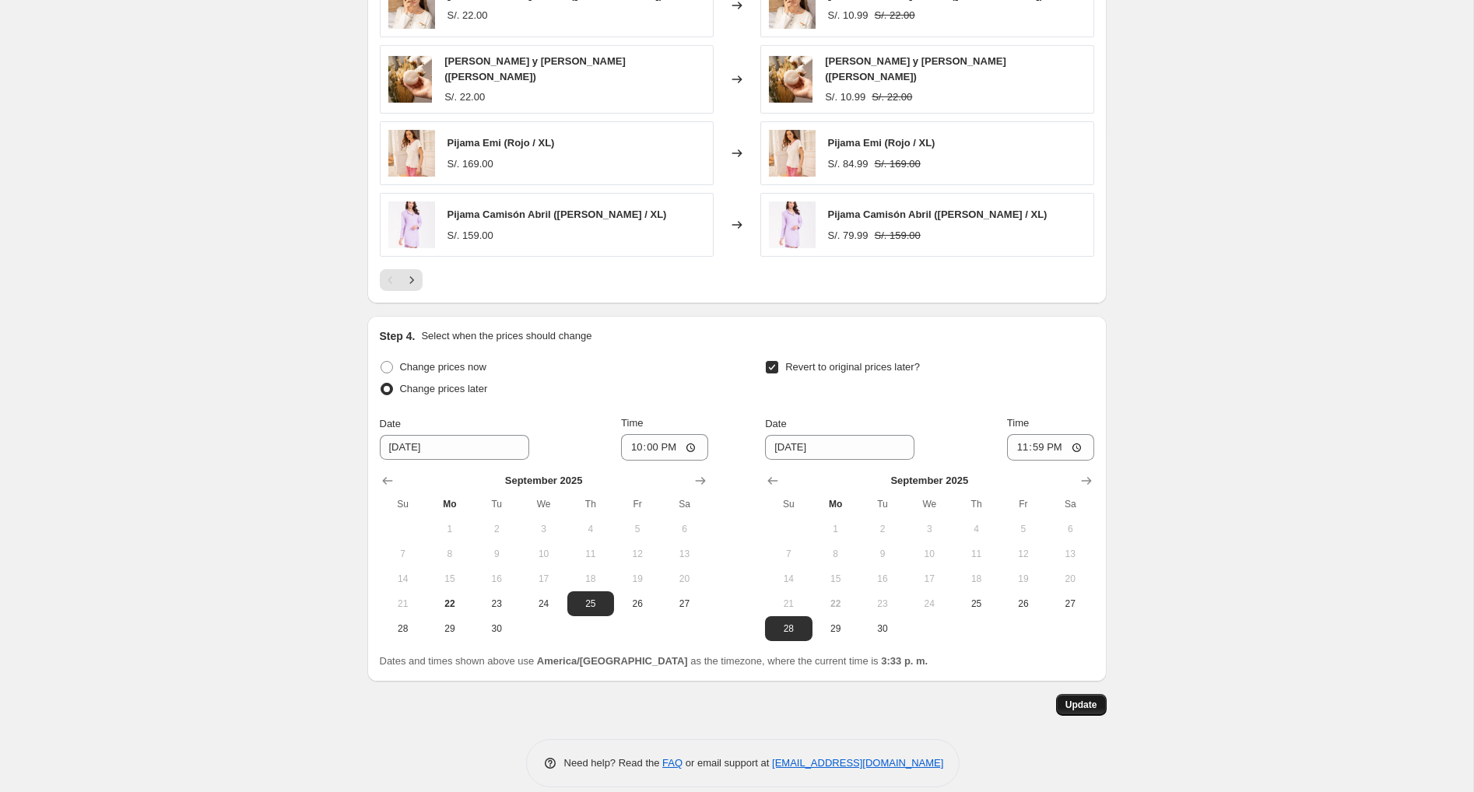
click at [1083, 699] on span "Update" at bounding box center [1081, 705] width 32 height 12
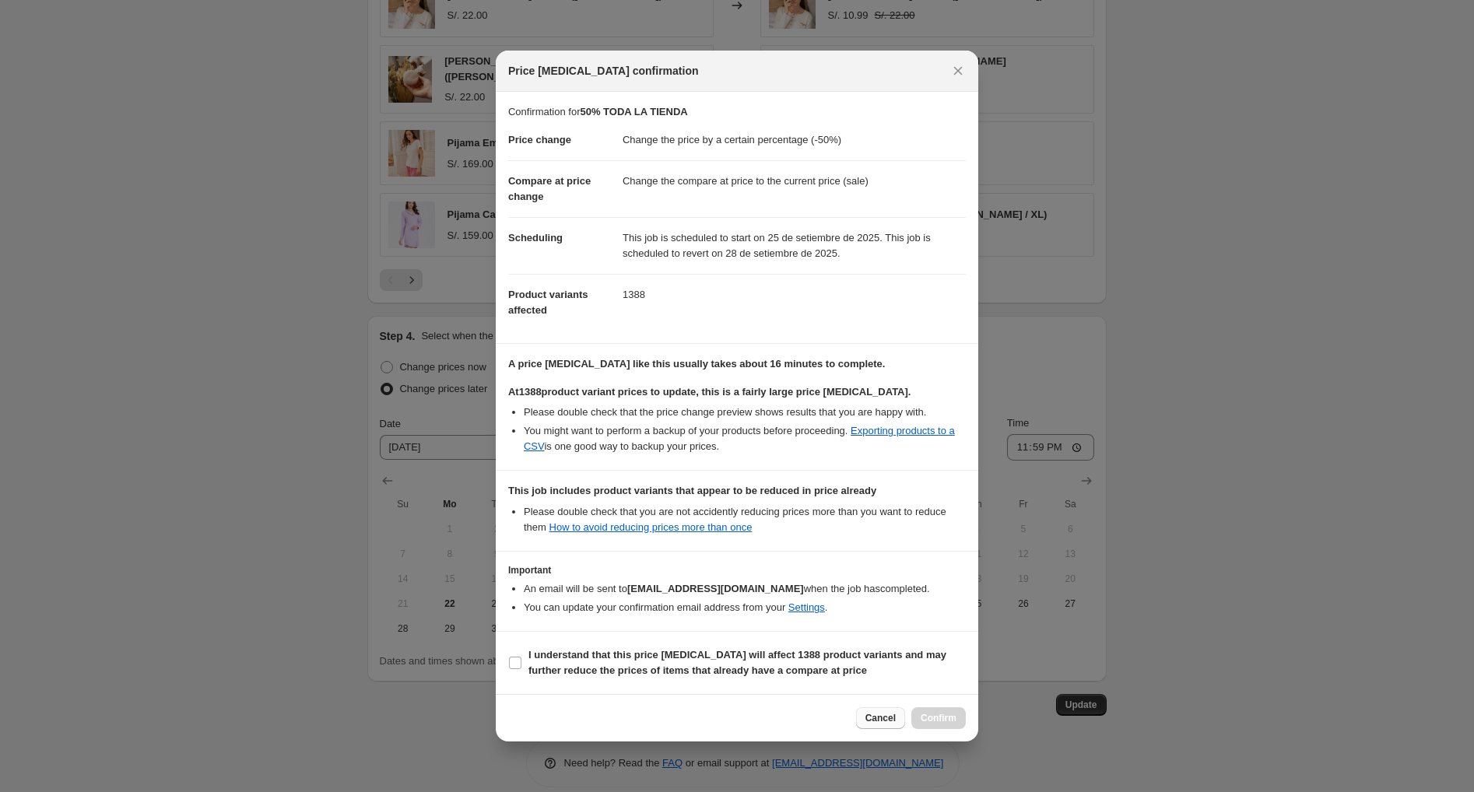
click at [890, 734] on div "Cancel Confirm" at bounding box center [737, 717] width 482 height 47
click at [889, 711] on button "Cancel" at bounding box center [880, 718] width 49 height 22
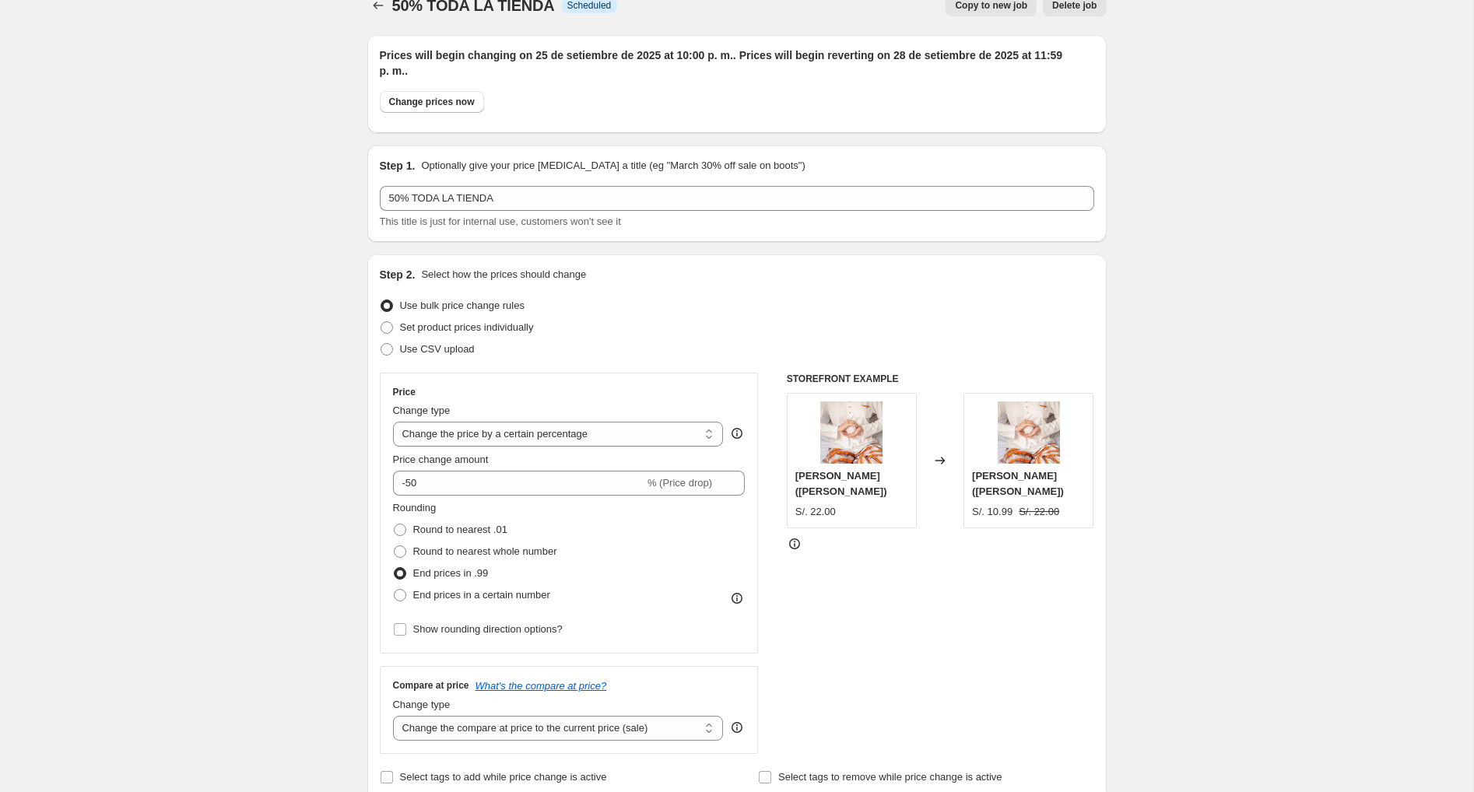
scroll to position [0, 0]
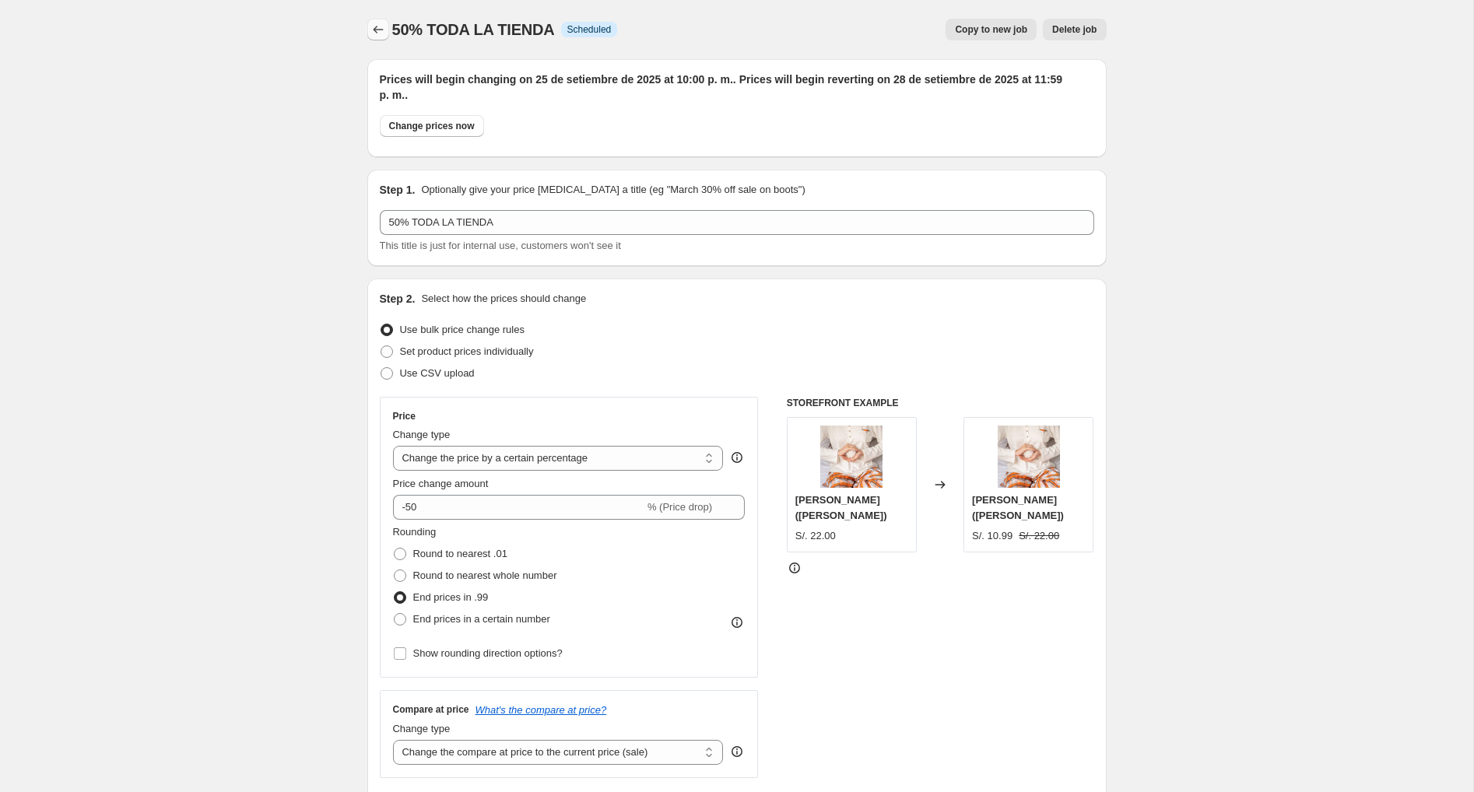
click at [377, 34] on icon "Price change jobs" at bounding box center [378, 30] width 16 height 16
